Goal: Check status: Check status

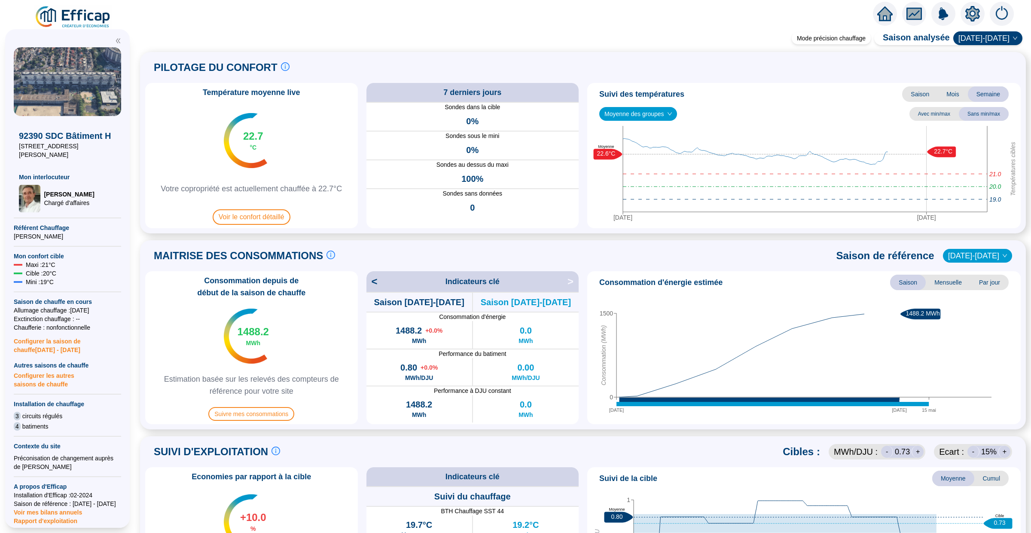
scroll to position [41, 0]
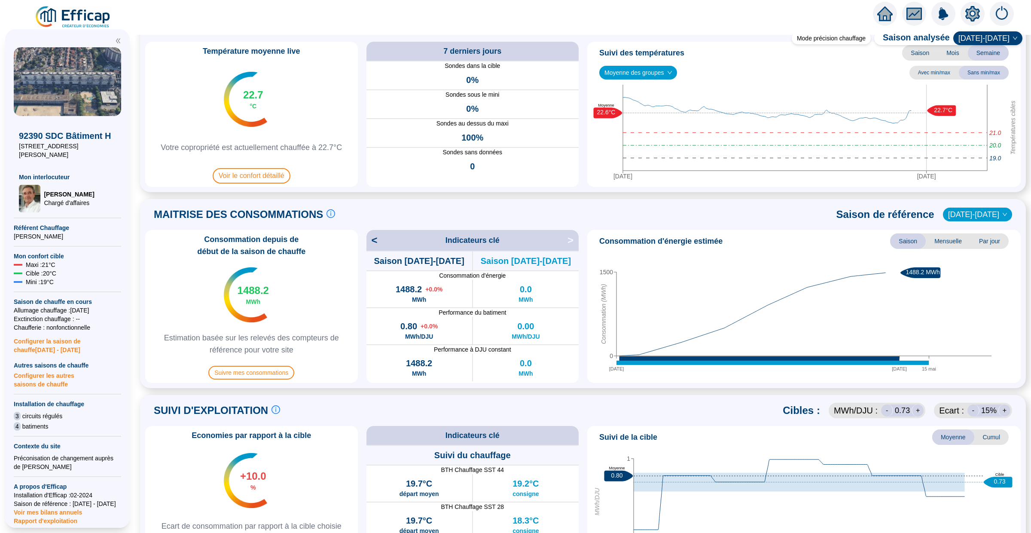
click at [885, 8] on icon "home" at bounding box center [884, 14] width 15 height 12
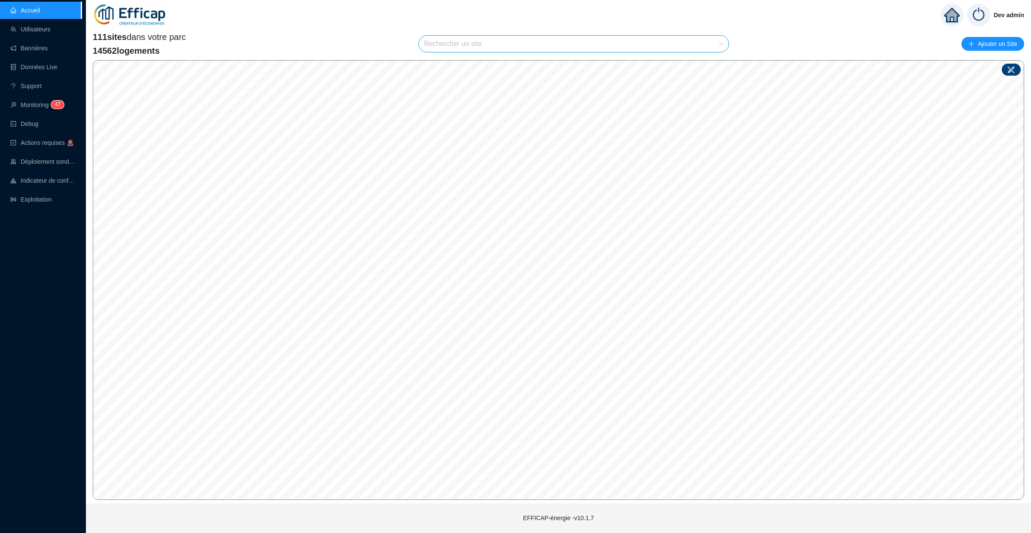
click at [1009, 70] on icon at bounding box center [1011, 69] width 9 height 9
click at [614, 226] on div "Site : Sélectionnez une option Enregistrer" at bounding box center [641, 257] width 133 height 62
click at [465, 232] on input "search" at bounding box center [445, 232] width 64 height 13
click at [1017, 71] on div at bounding box center [1011, 70] width 19 height 12
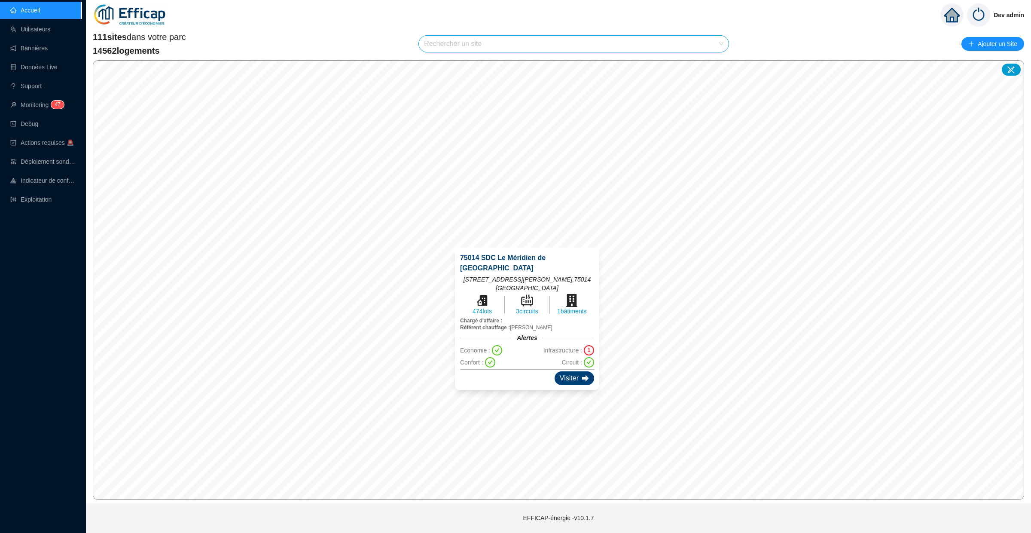
click at [557, 374] on div "Visiter" at bounding box center [575, 378] width 40 height 14
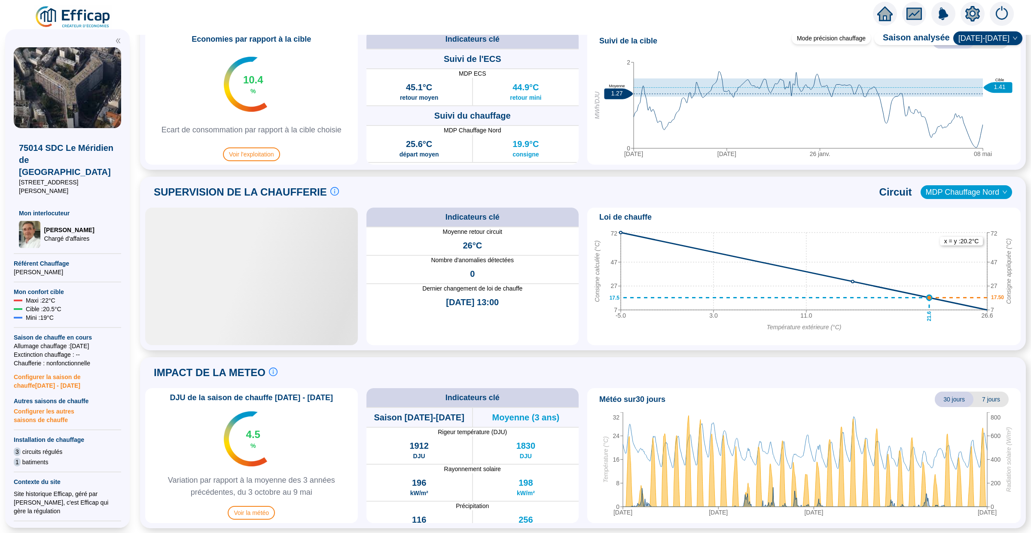
scroll to position [432, 0]
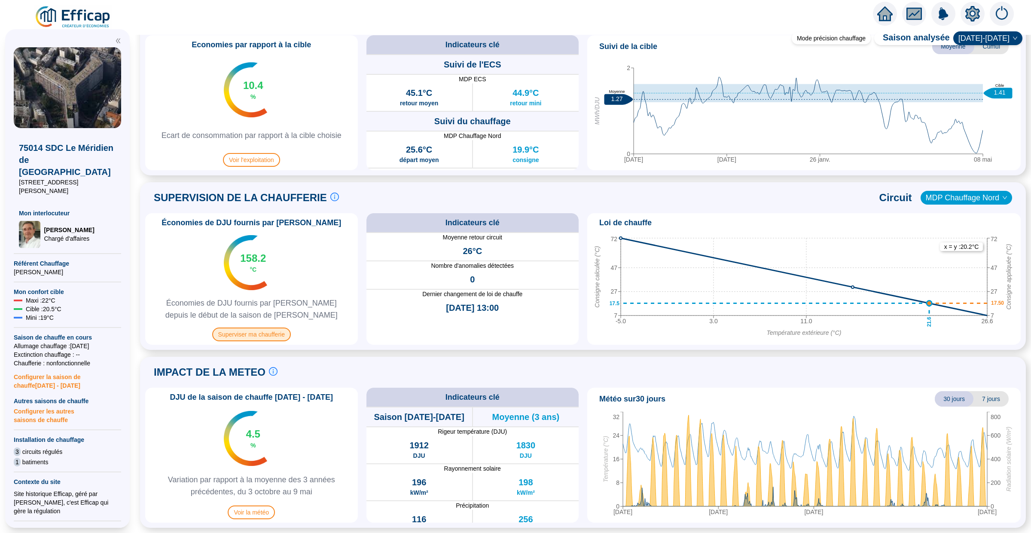
click at [275, 335] on span "Superviser ma chaufferie" at bounding box center [251, 334] width 79 height 14
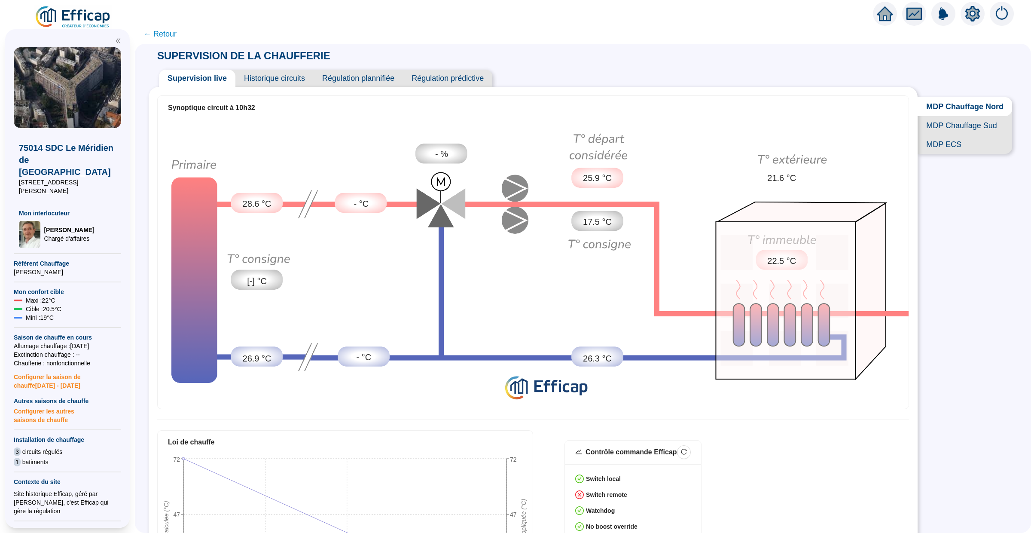
click at [914, 16] on icon "fund" at bounding box center [914, 14] width 13 height 10
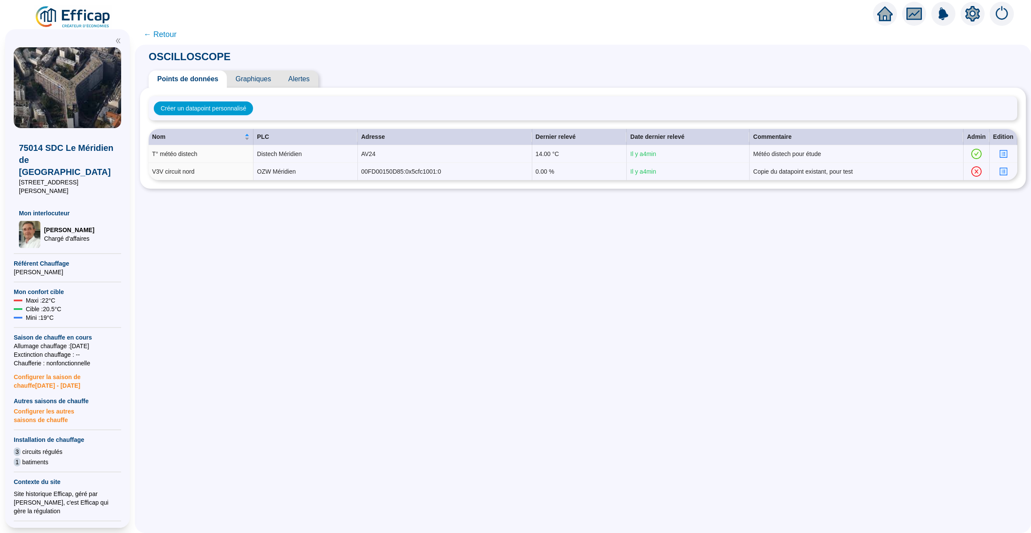
click at [265, 80] on span "Graphiques" at bounding box center [253, 78] width 53 height 17
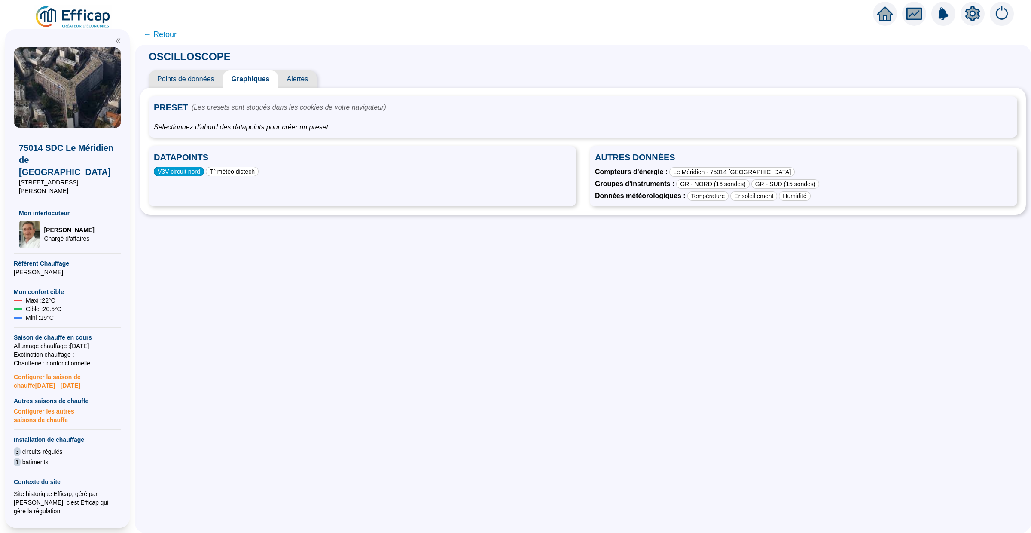
click at [189, 174] on div "V3V circuit nord" at bounding box center [179, 171] width 50 height 9
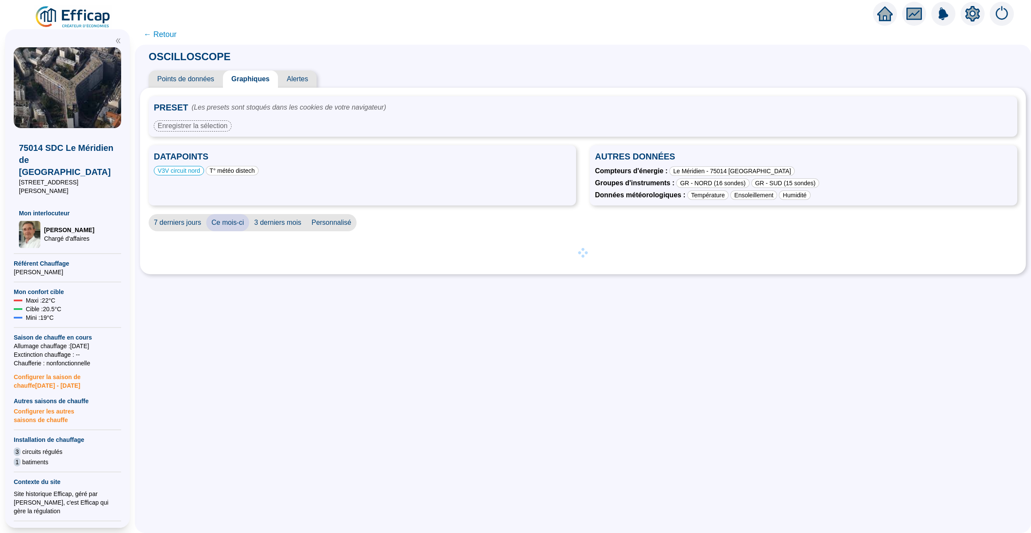
click at [185, 228] on span "7 derniers jours" at bounding box center [178, 222] width 58 height 17
click at [222, 23] on div at bounding box center [515, 12] width 1031 height 24
